Goal: Information Seeking & Learning: Learn about a topic

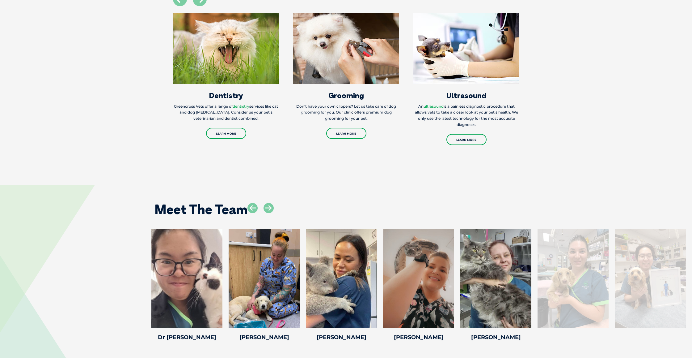
scroll to position [953, 0]
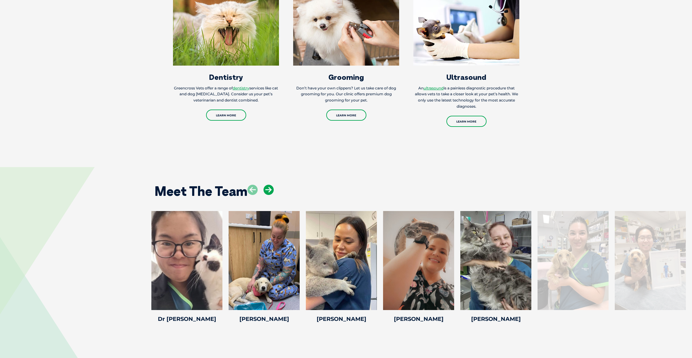
click at [272, 195] on icon at bounding box center [269, 189] width 10 height 10
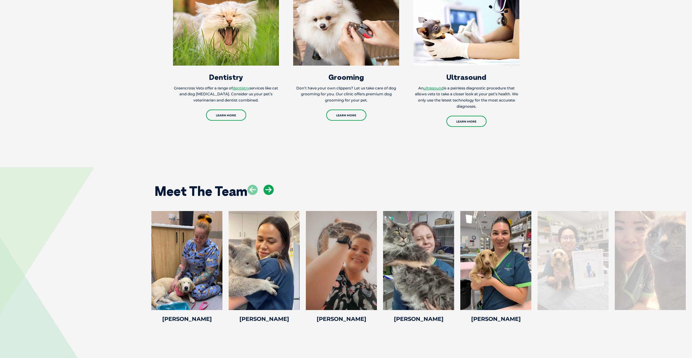
click at [272, 195] on icon at bounding box center [269, 189] width 10 height 10
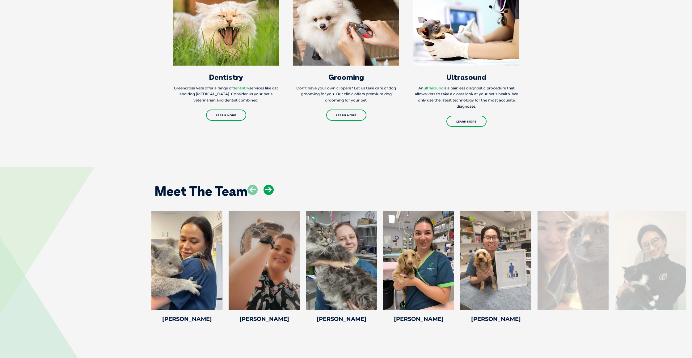
click at [272, 195] on icon at bounding box center [269, 189] width 10 height 10
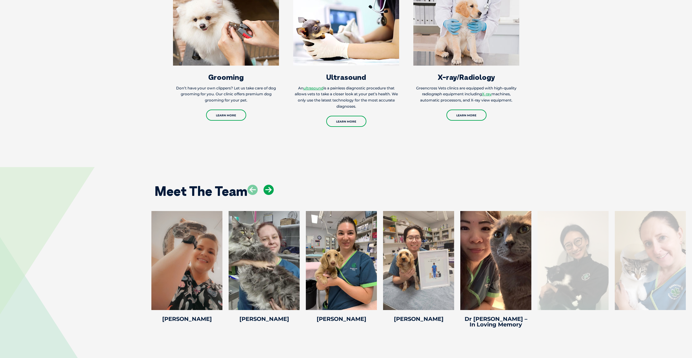
click at [269, 195] on icon at bounding box center [269, 189] width 10 height 10
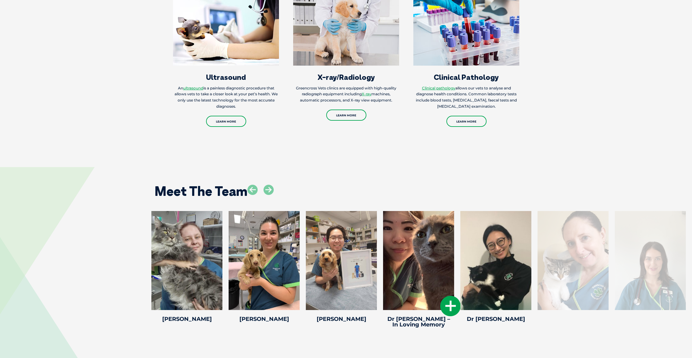
click at [447, 308] on icon at bounding box center [450, 305] width 20 height 20
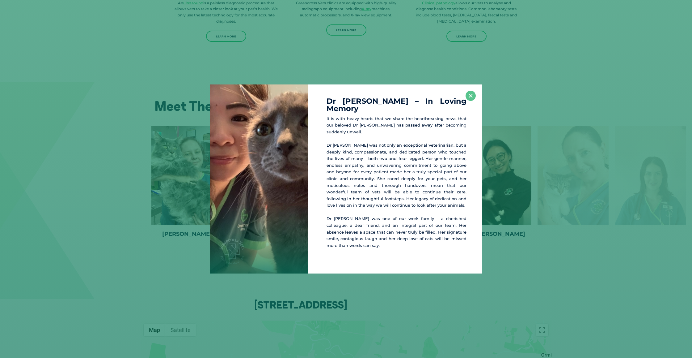
scroll to position [1039, 0]
click at [539, 185] on div "Dr [PERSON_NAME] – In Loving Memory It is with heavy hearts that we share the h…" at bounding box center [345, 178] width 687 height 189
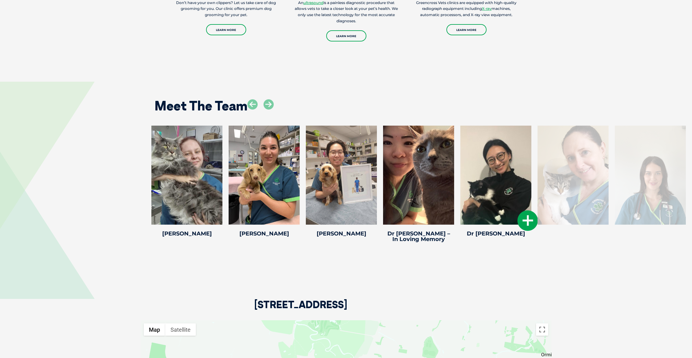
click at [501, 184] on div at bounding box center [495, 174] width 71 height 99
click at [524, 219] on icon at bounding box center [528, 220] width 20 height 20
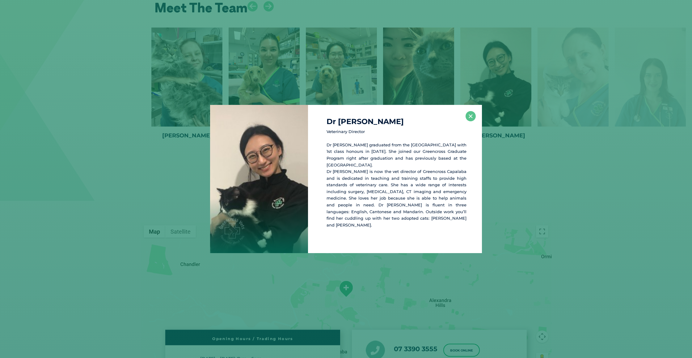
scroll to position [1137, 0]
click at [473, 121] on button "×" at bounding box center [471, 116] width 10 height 10
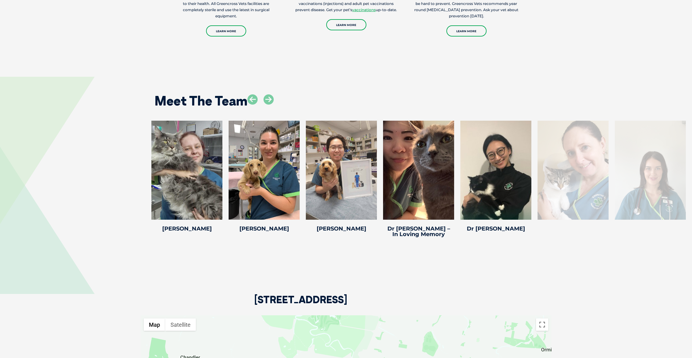
scroll to position [1043, 0]
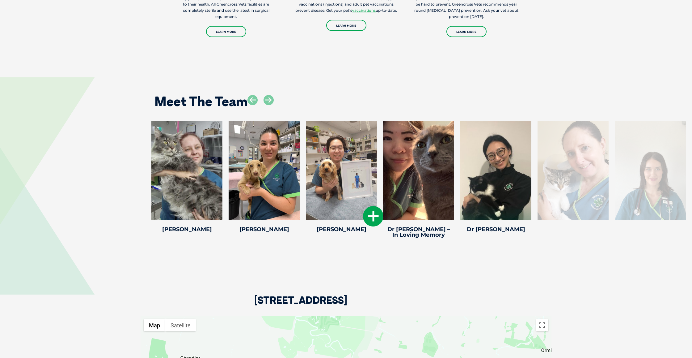
click at [369, 224] on icon at bounding box center [373, 216] width 20 height 20
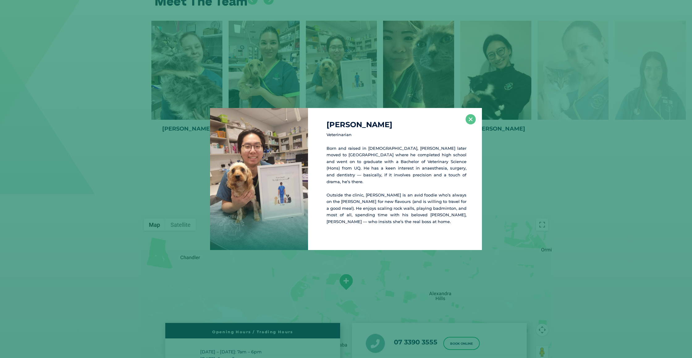
scroll to position [1144, 0]
click at [474, 121] on button "×" at bounding box center [471, 119] width 10 height 10
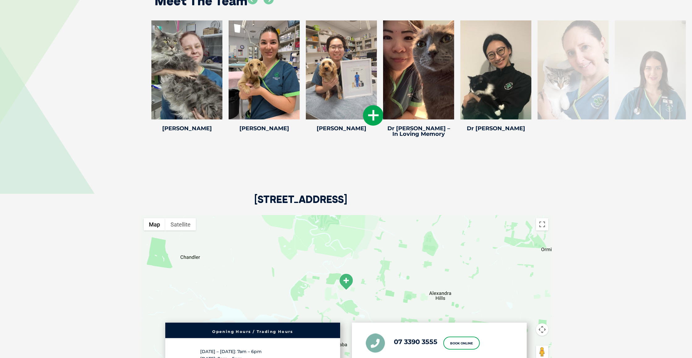
click at [368, 120] on icon at bounding box center [373, 115] width 20 height 20
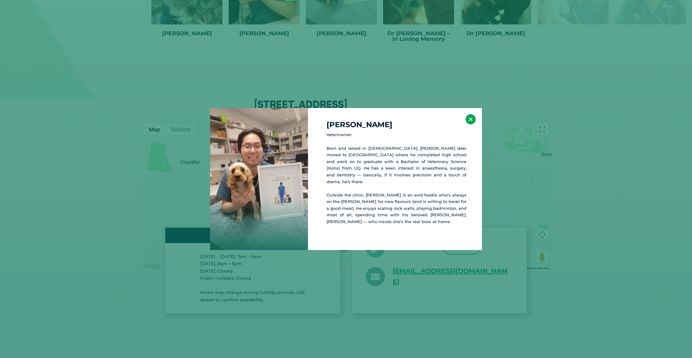
scroll to position [1244, 0]
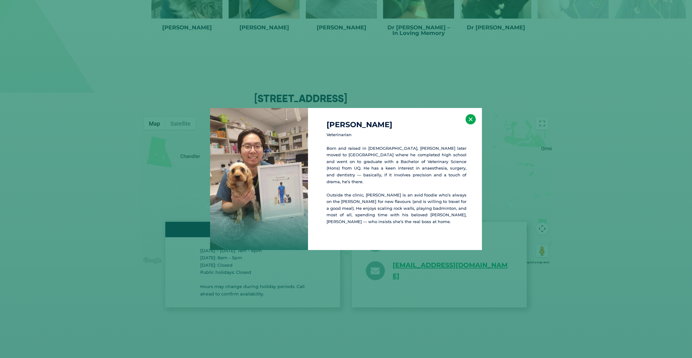
click at [469, 124] on button "×" at bounding box center [471, 119] width 10 height 10
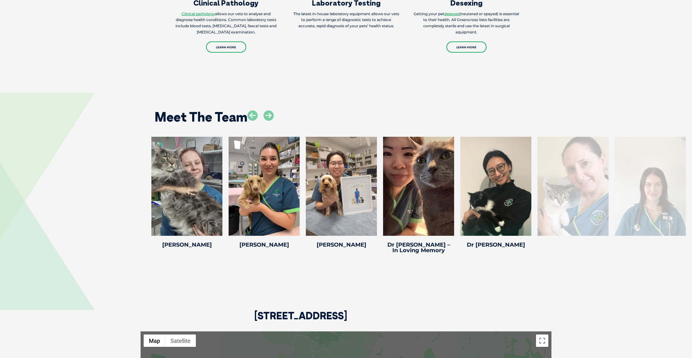
scroll to position [1019, 0]
